Goal: Transaction & Acquisition: Purchase product/service

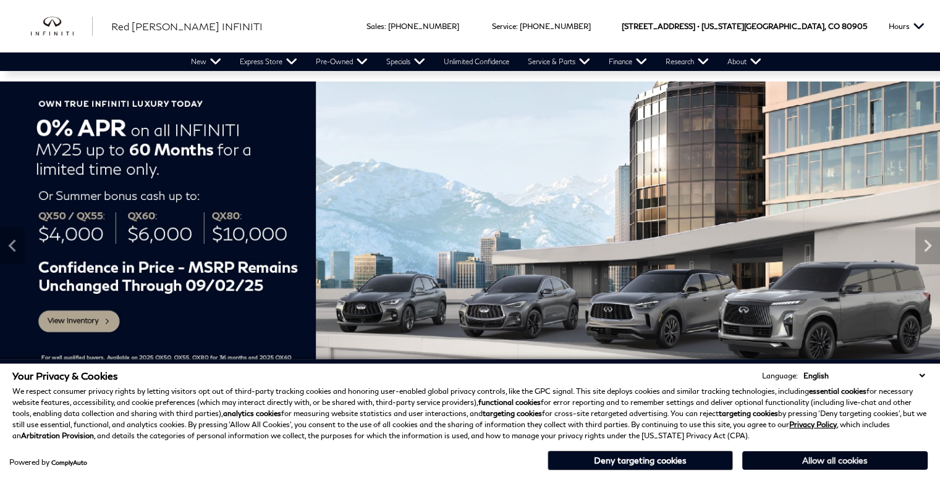
click at [808, 460] on button "Allow all cookies" at bounding box center [834, 461] width 185 height 19
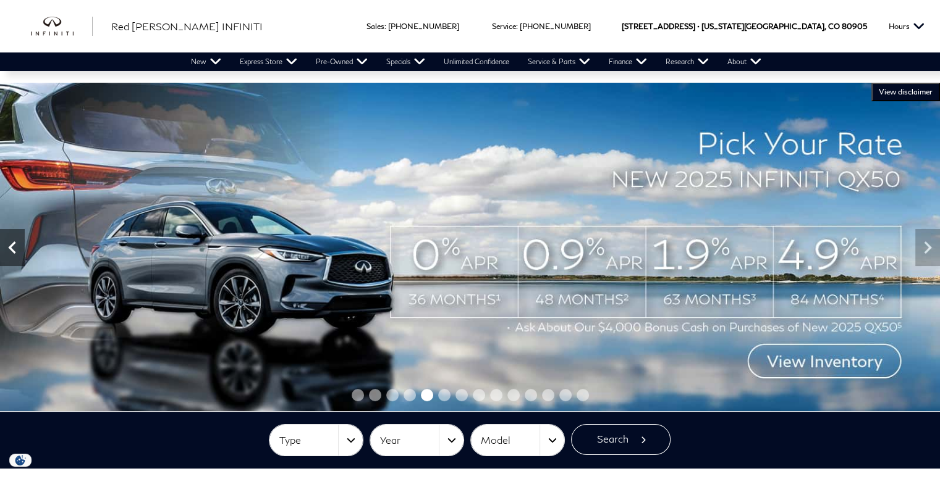
click at [11, 242] on icon "Previous" at bounding box center [12, 247] width 25 height 25
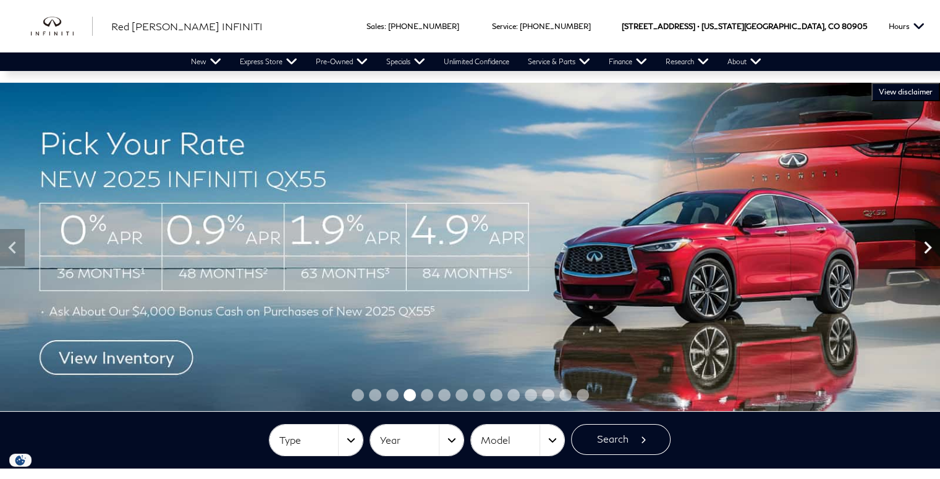
click at [926, 255] on icon "Next" at bounding box center [927, 247] width 25 height 25
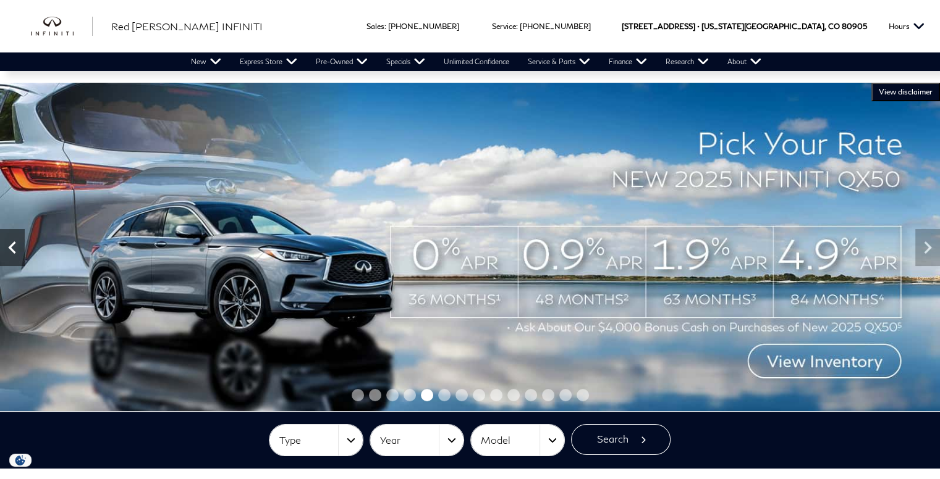
click at [16, 248] on icon "Previous" at bounding box center [12, 247] width 25 height 25
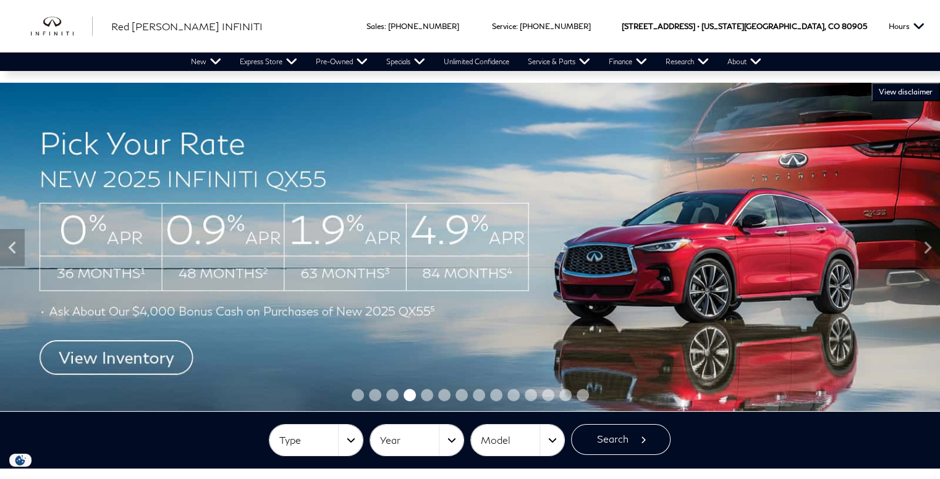
click at [157, 348] on img at bounding box center [470, 247] width 940 height 329
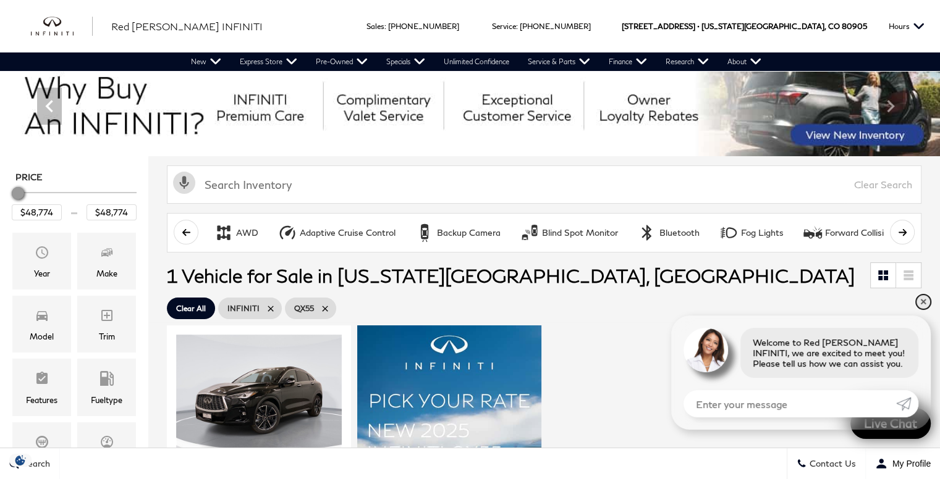
click at [921, 305] on link "✕" at bounding box center [922, 302] width 15 height 15
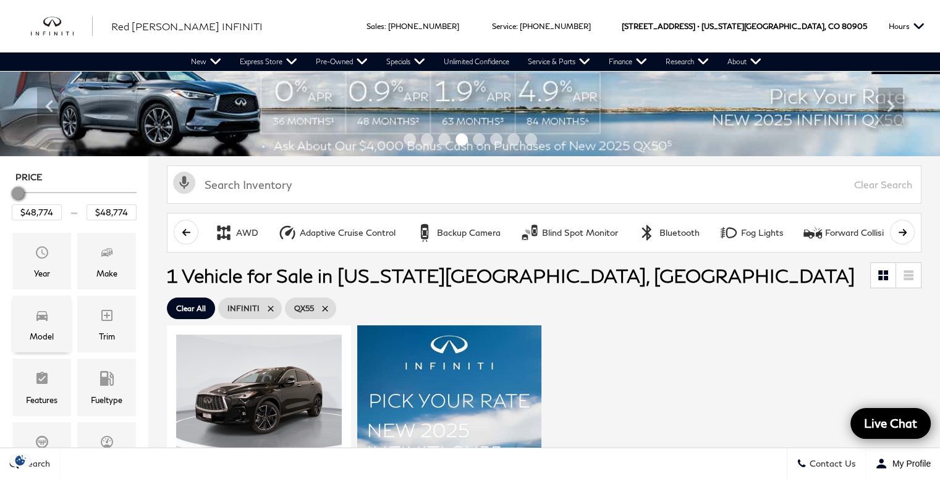
click at [44, 322] on span "Model" at bounding box center [42, 317] width 15 height 25
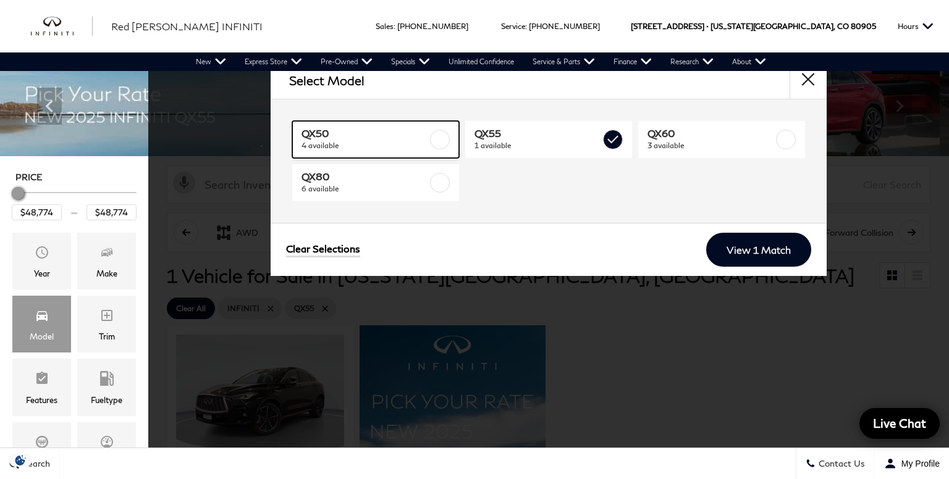
click at [437, 134] on label at bounding box center [440, 140] width 20 height 20
type input "$51,024"
checkbox input "true"
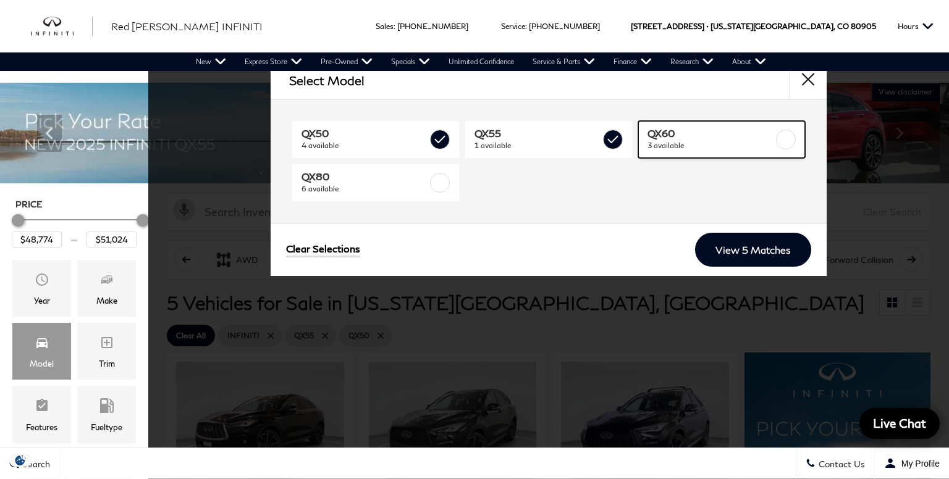
click at [786, 138] on label at bounding box center [786, 140] width 20 height 20
type input "$71,284"
checkbox input "true"
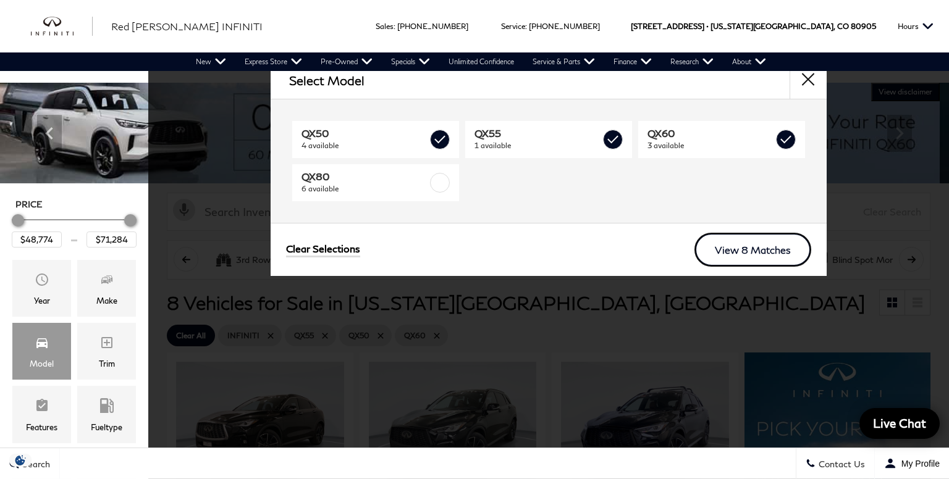
click at [749, 243] on link "View 8 Matches" at bounding box center [752, 250] width 117 height 34
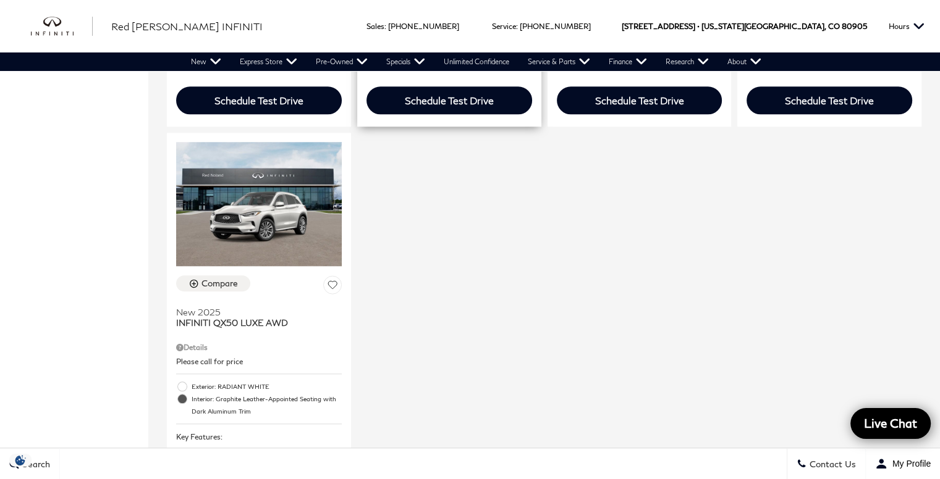
scroll to position [1158, 0]
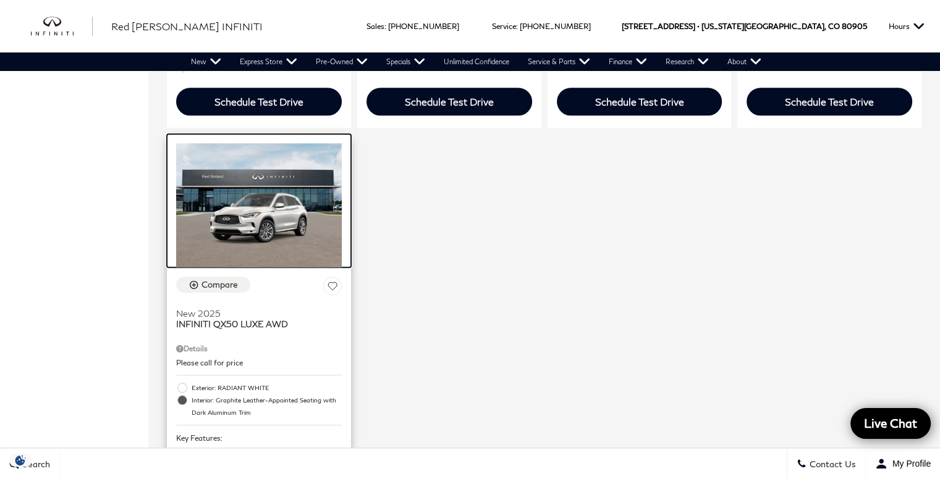
click at [277, 191] on img at bounding box center [259, 205] width 166 height 124
